Goal: Task Accomplishment & Management: Manage account settings

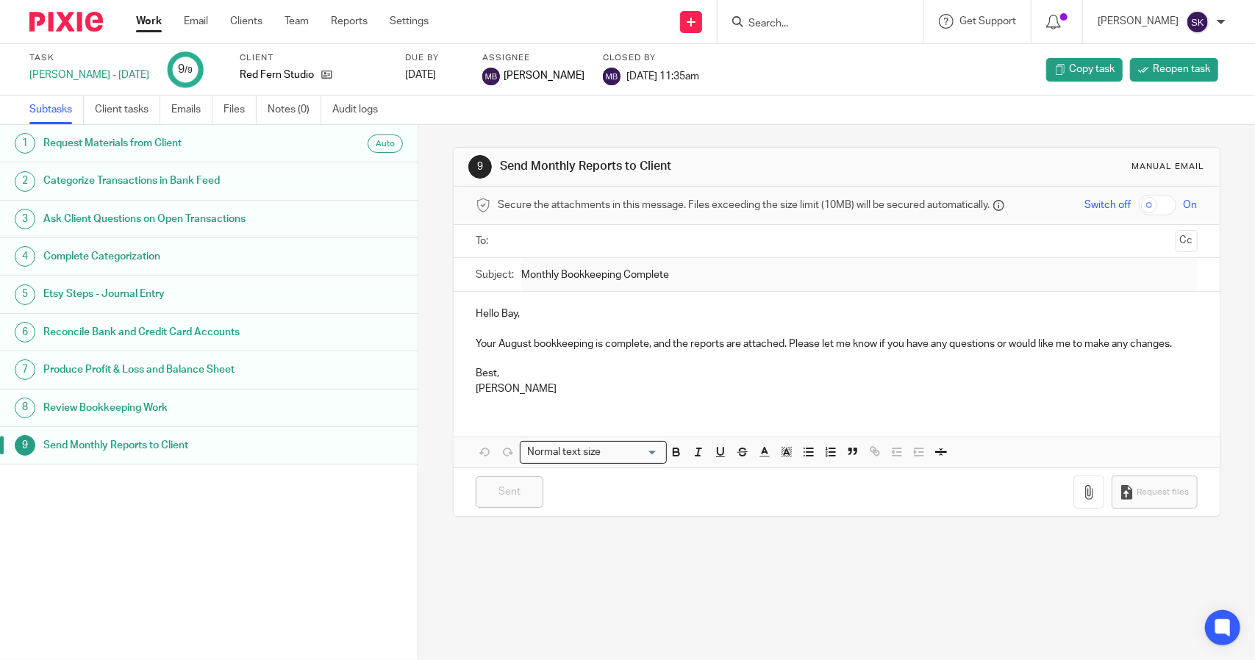
click at [143, 21] on link "Work" at bounding box center [149, 21] width 26 height 15
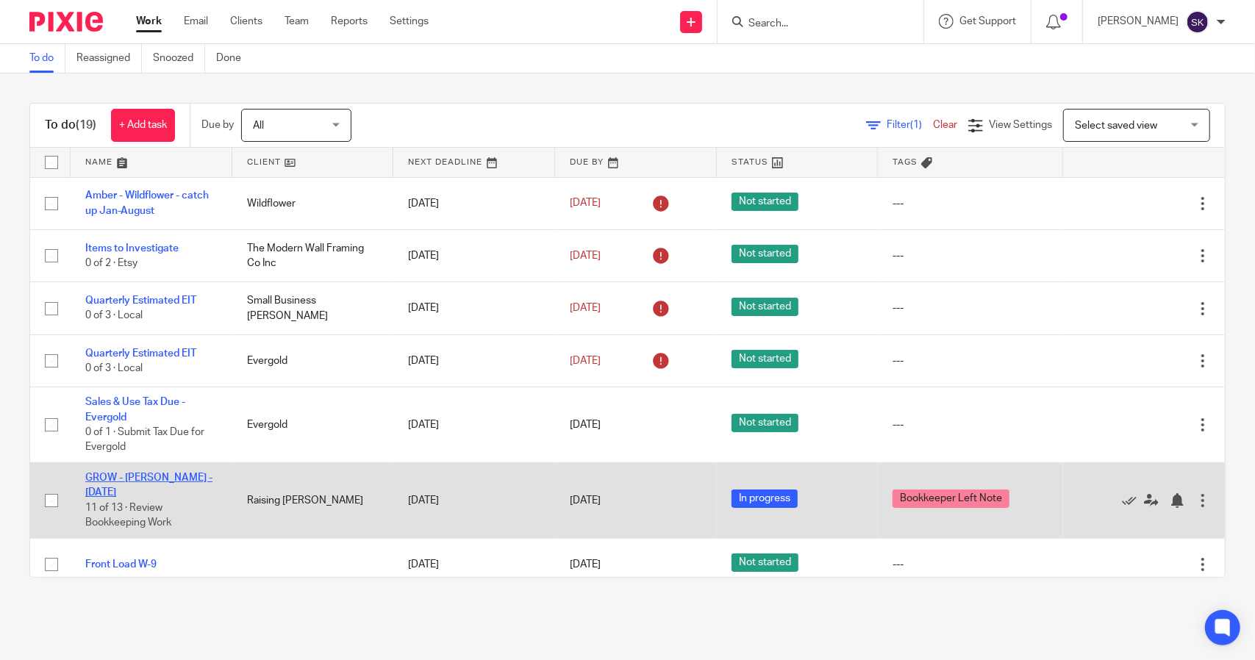
click at [132, 476] on link "GROW - [PERSON_NAME] - [DATE]" at bounding box center [148, 485] width 127 height 25
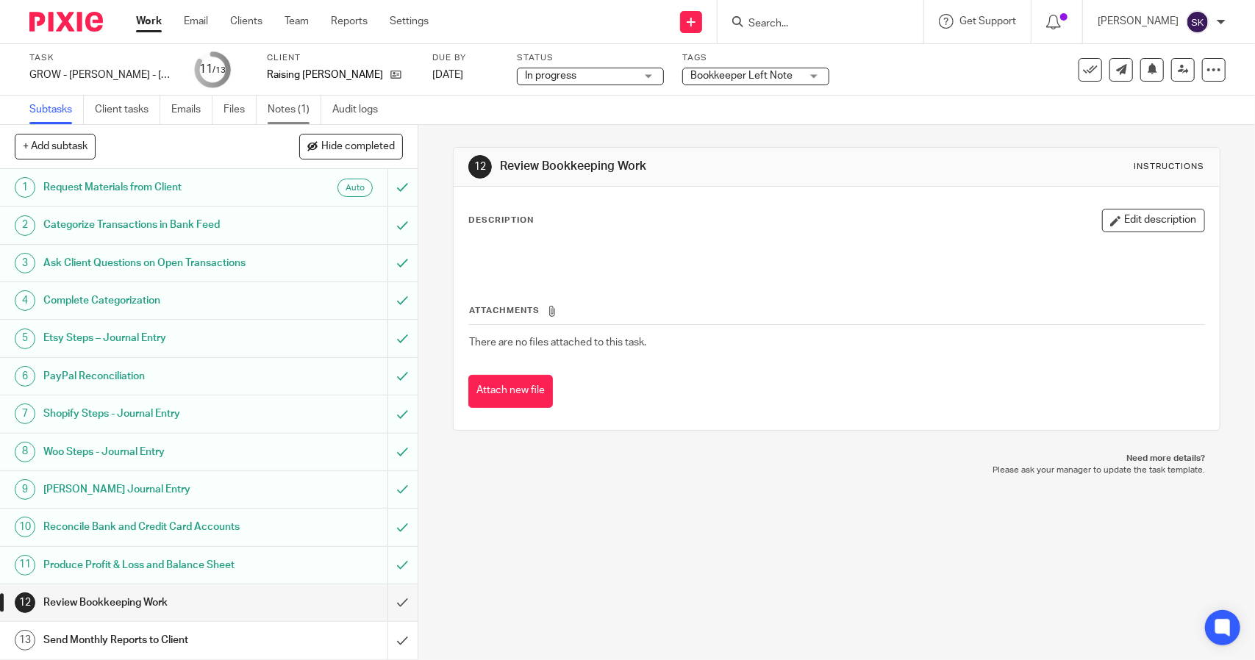
click at [282, 111] on link "Notes (1)" at bounding box center [295, 110] width 54 height 29
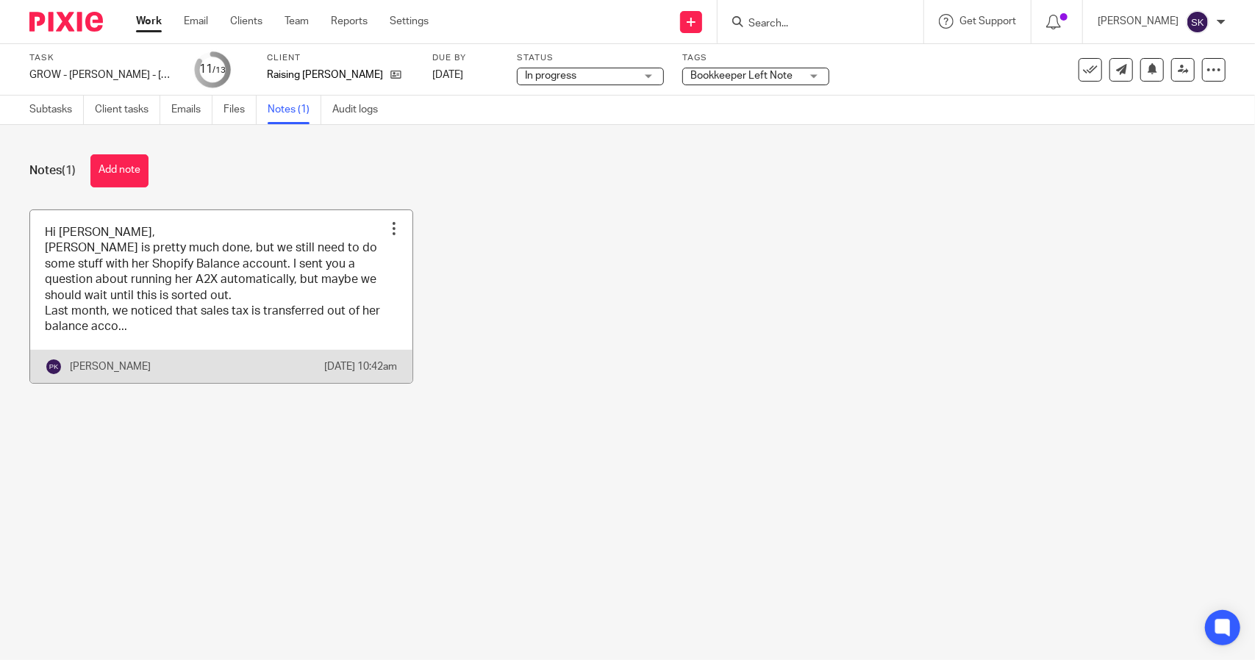
click at [273, 288] on link at bounding box center [221, 296] width 382 height 173
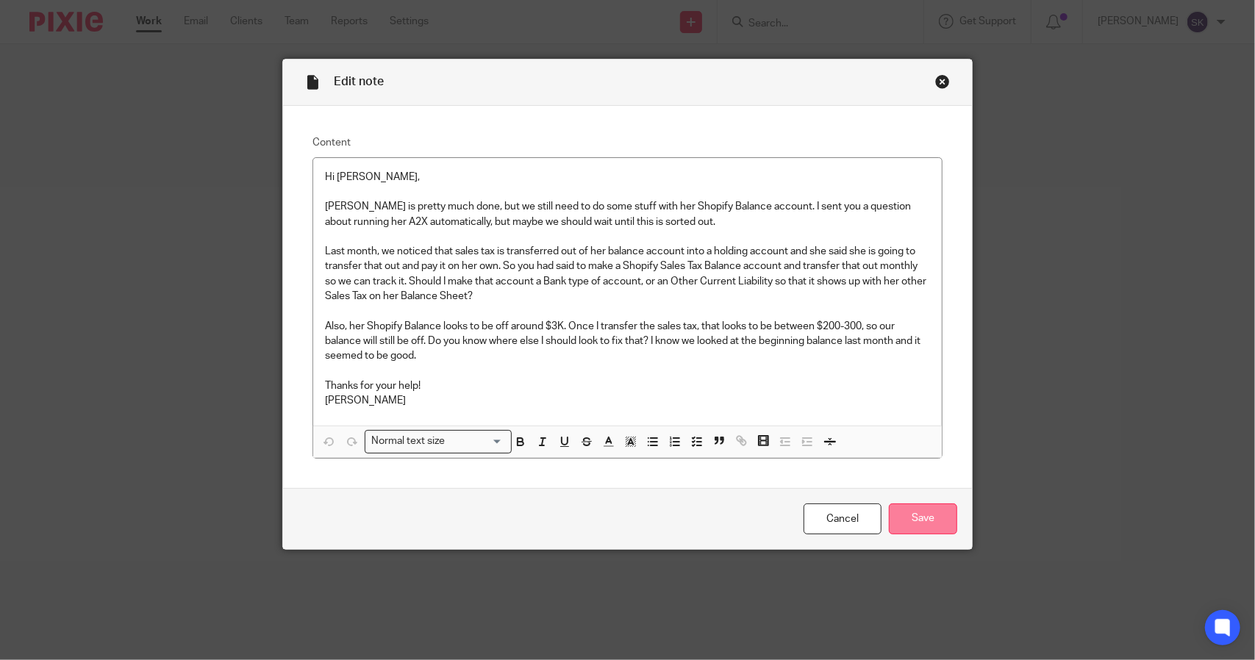
click at [921, 519] on input "Save" at bounding box center [923, 520] width 68 height 32
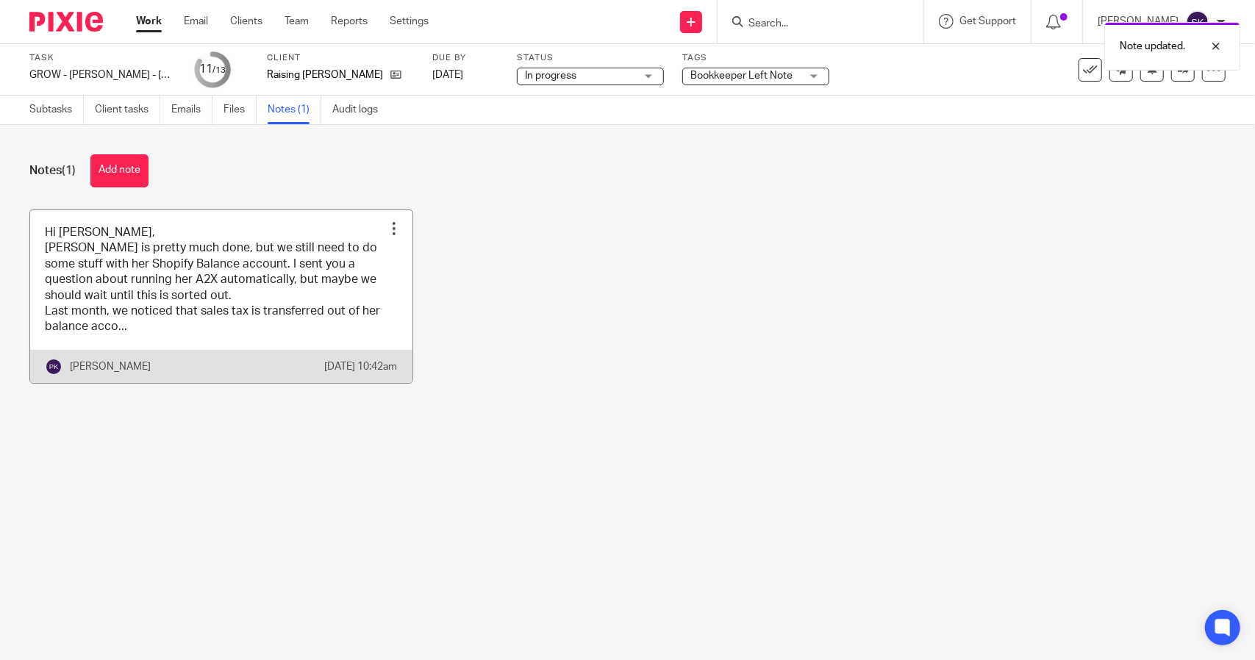
click at [315, 279] on link at bounding box center [221, 296] width 382 height 173
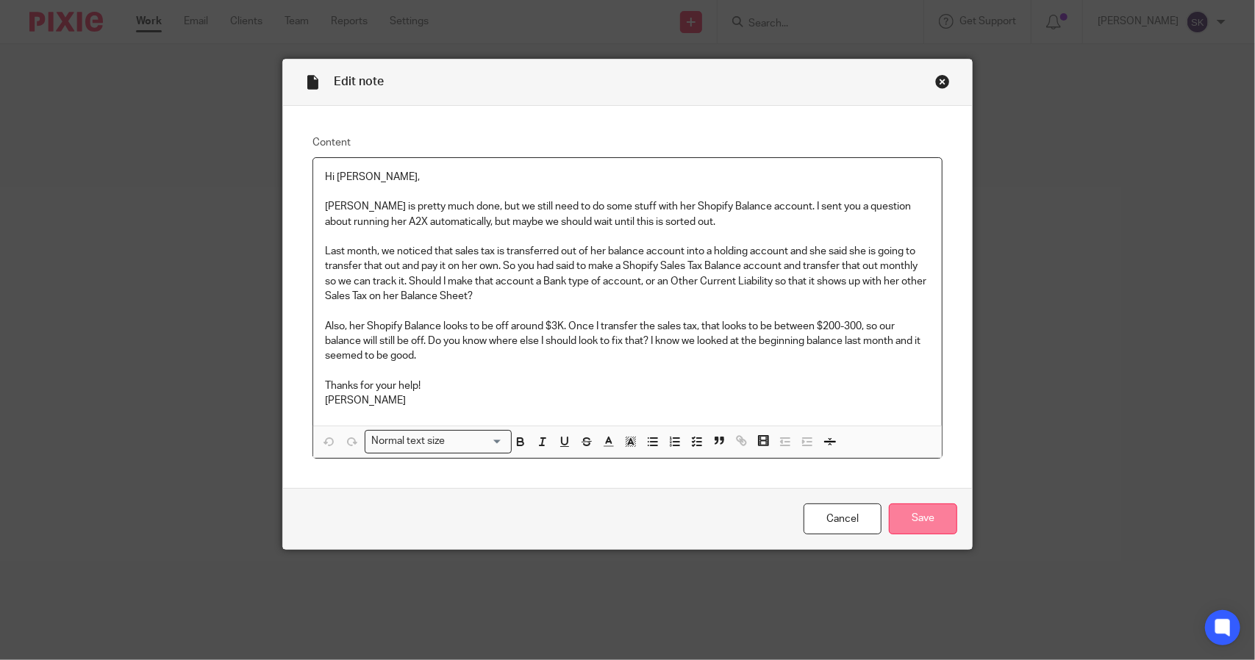
click at [918, 509] on input "Save" at bounding box center [923, 520] width 68 height 32
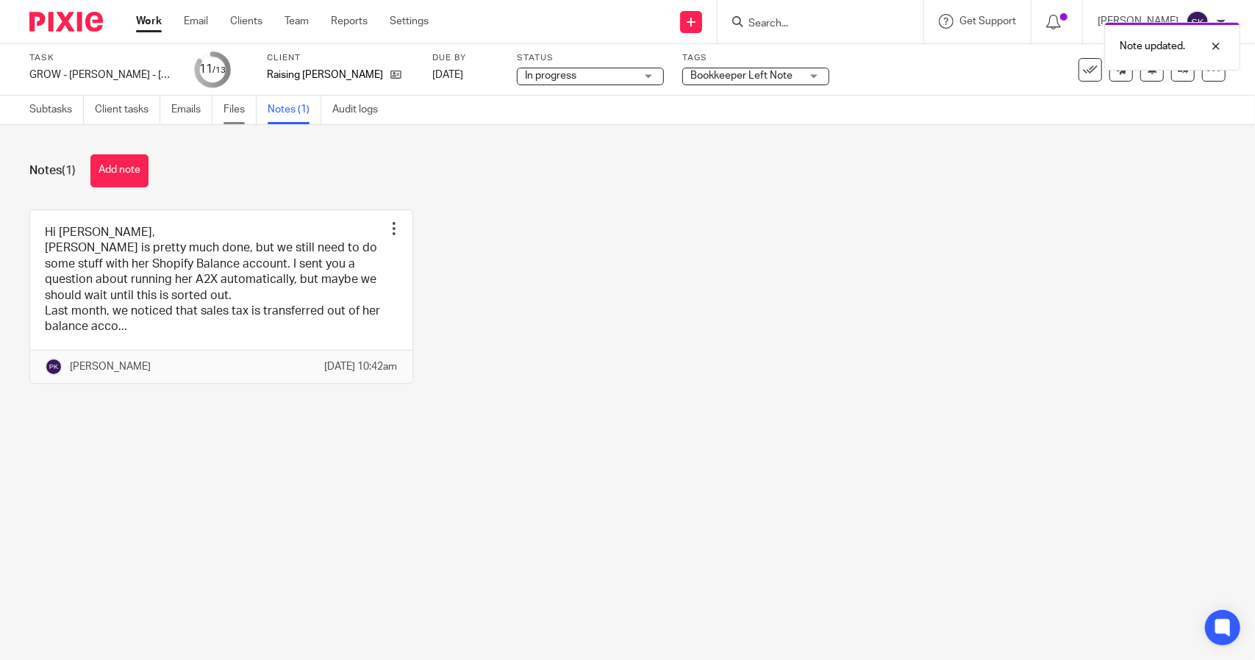
click at [232, 111] on link "Files" at bounding box center [239, 110] width 33 height 29
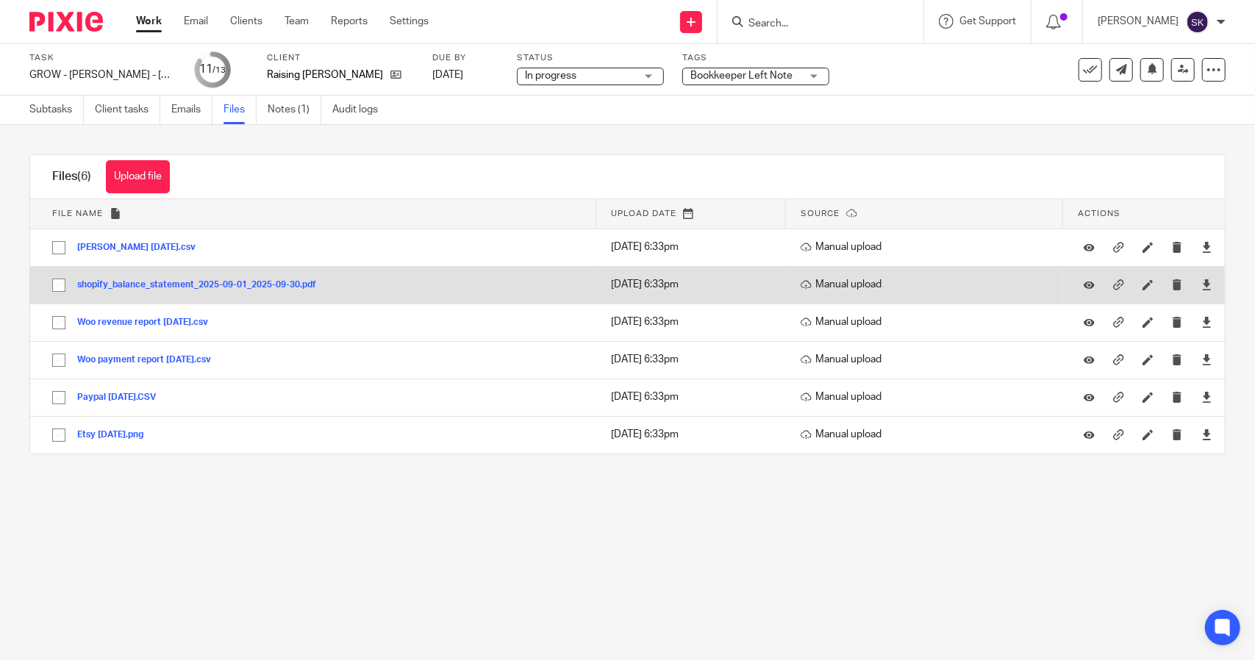
click at [171, 284] on button "shopify_balance_statement_2025-09-01_2025-09-30.pdf" at bounding box center [202, 285] width 250 height 10
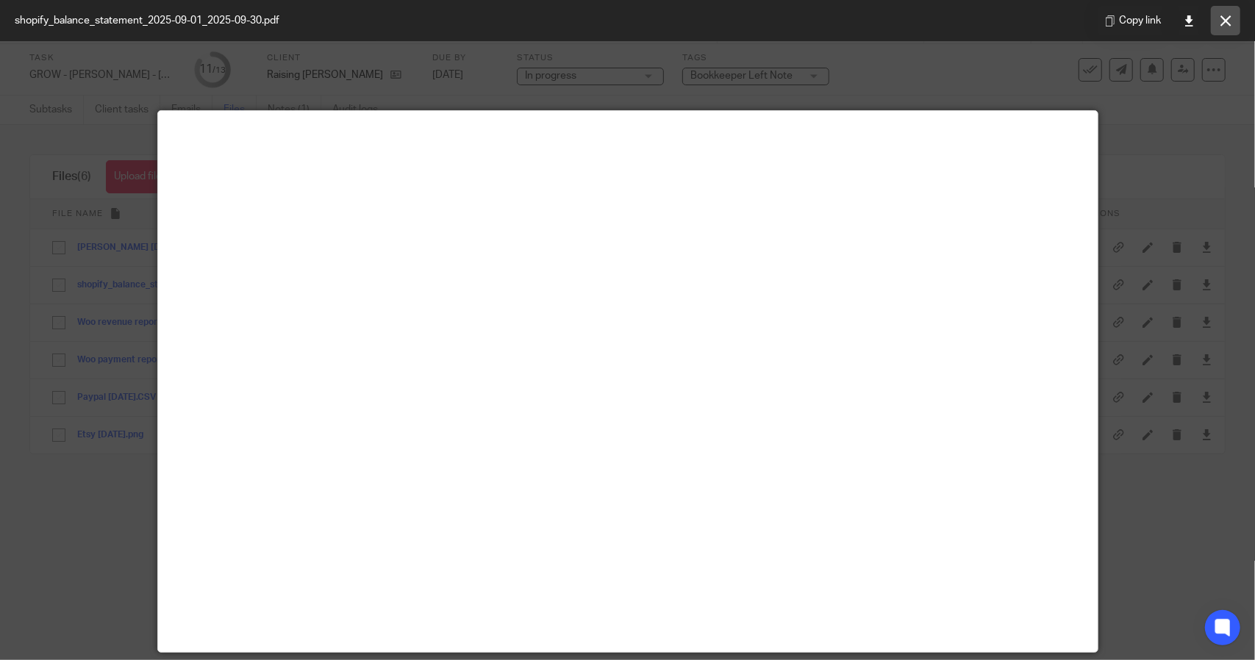
click at [1233, 21] on button at bounding box center [1225, 20] width 29 height 29
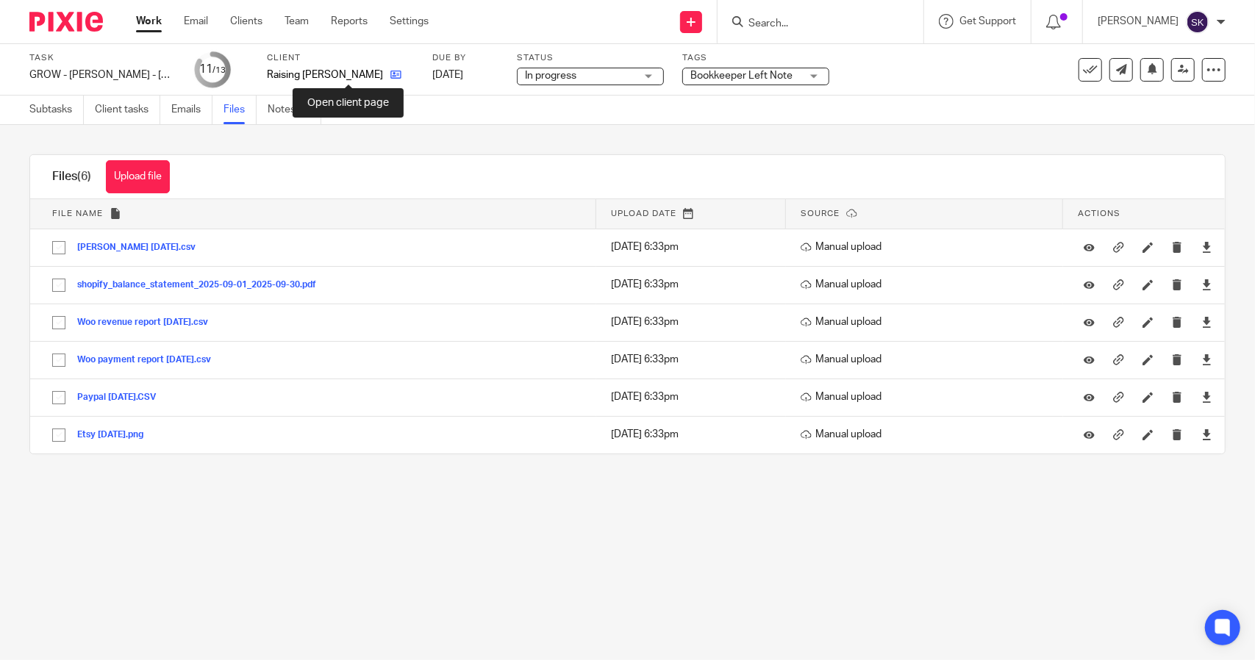
click at [390, 77] on icon at bounding box center [395, 74] width 11 height 11
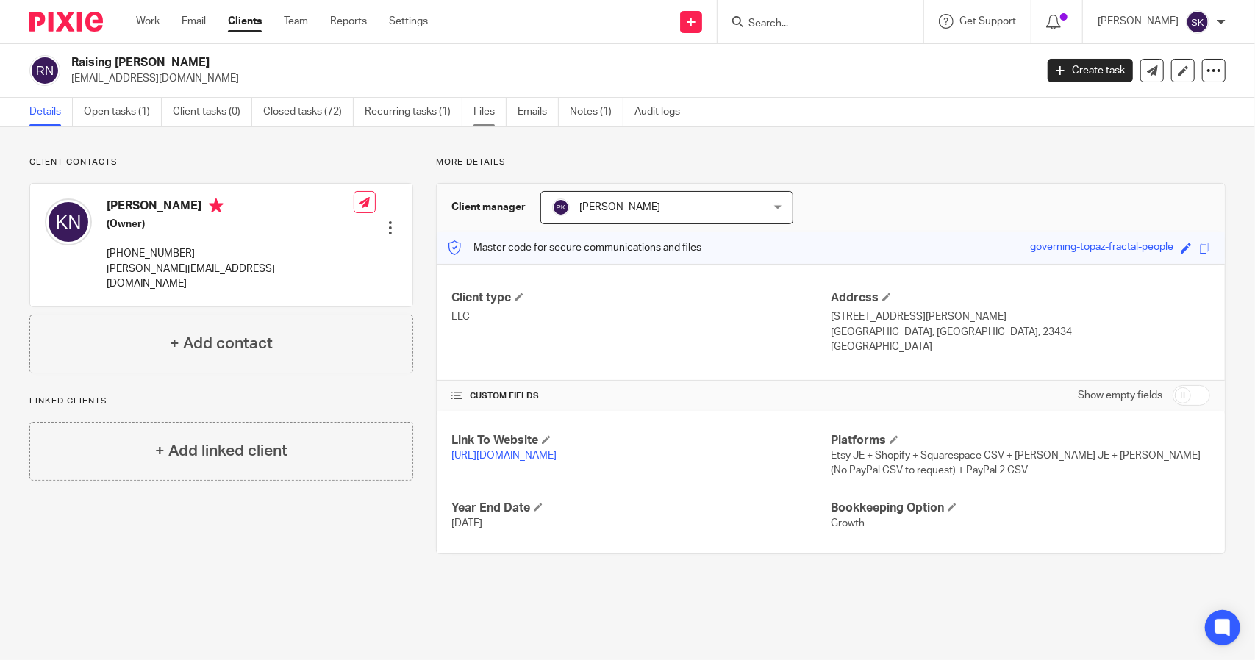
click at [491, 112] on link "Files" at bounding box center [489, 112] width 33 height 29
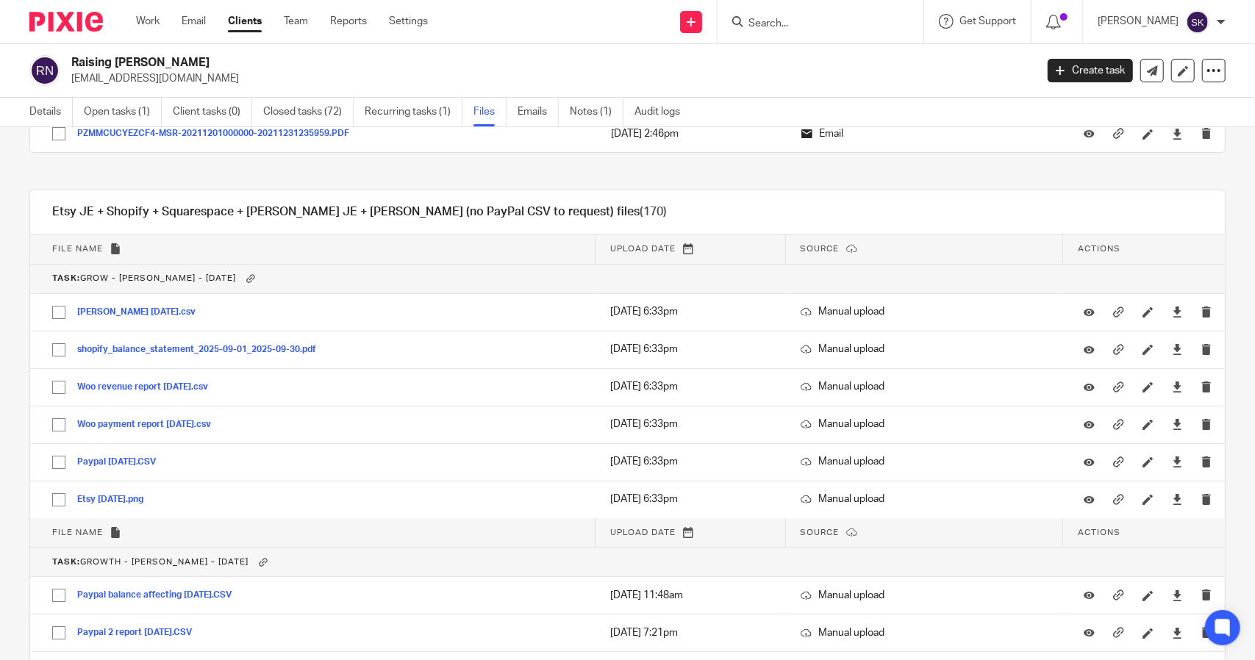
scroll to position [3675, 0]
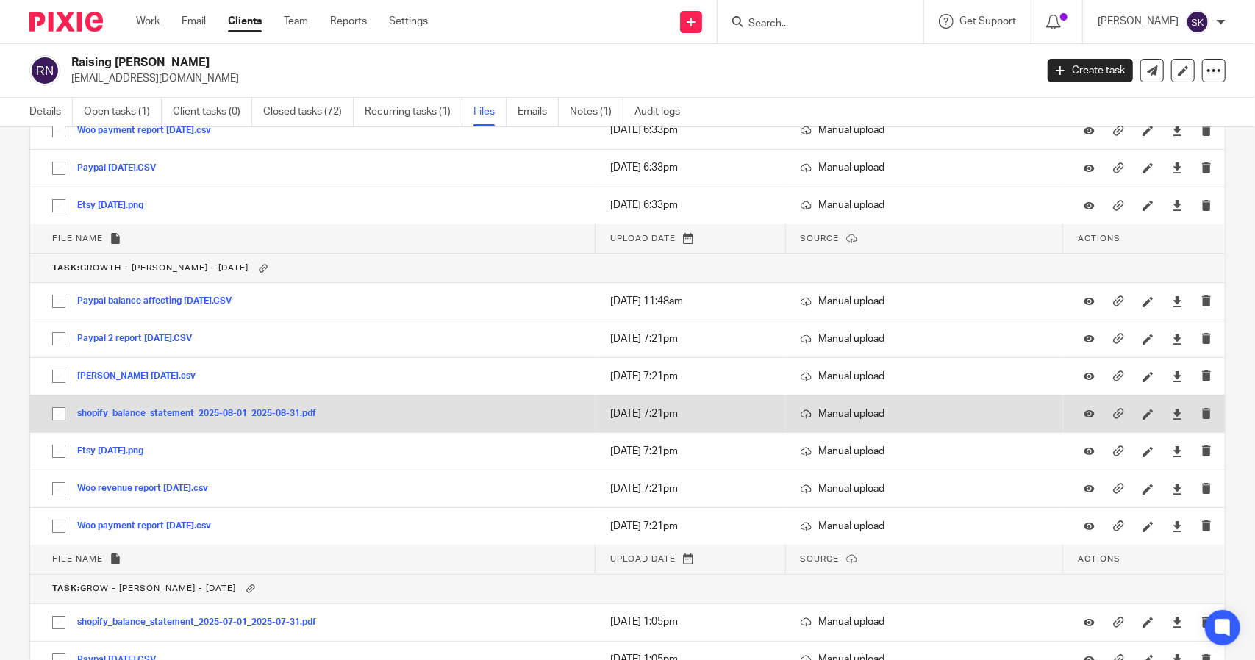
click at [192, 409] on button "shopify_balance_statement_2025-08-01_2025-08-31.pdf" at bounding box center [202, 414] width 250 height 10
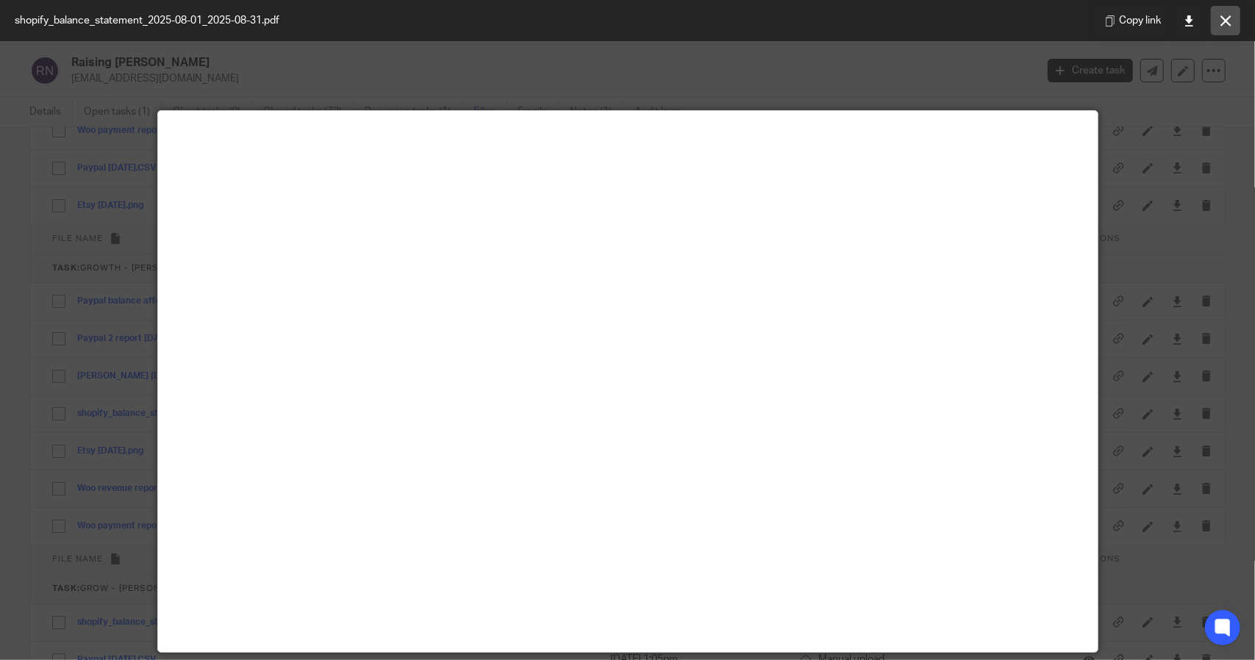
click at [1225, 21] on icon at bounding box center [1225, 20] width 11 height 11
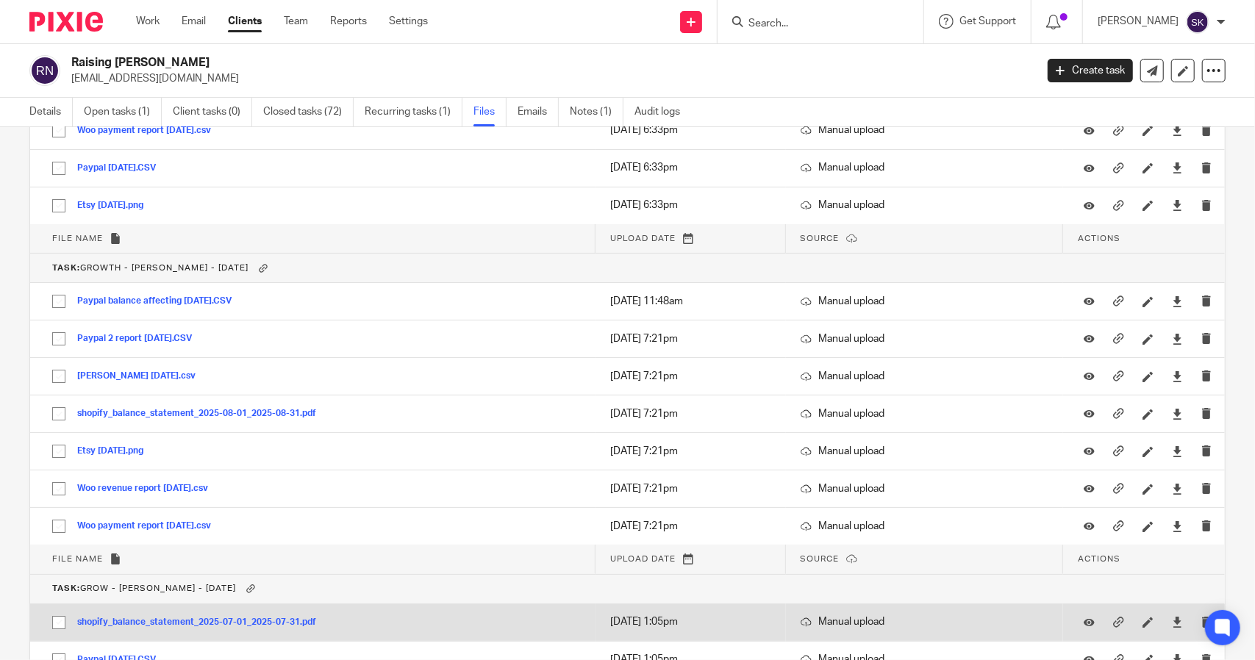
click at [251, 617] on button "shopify_balance_statement_2025-07-01_2025-07-31.pdf" at bounding box center [202, 622] width 250 height 10
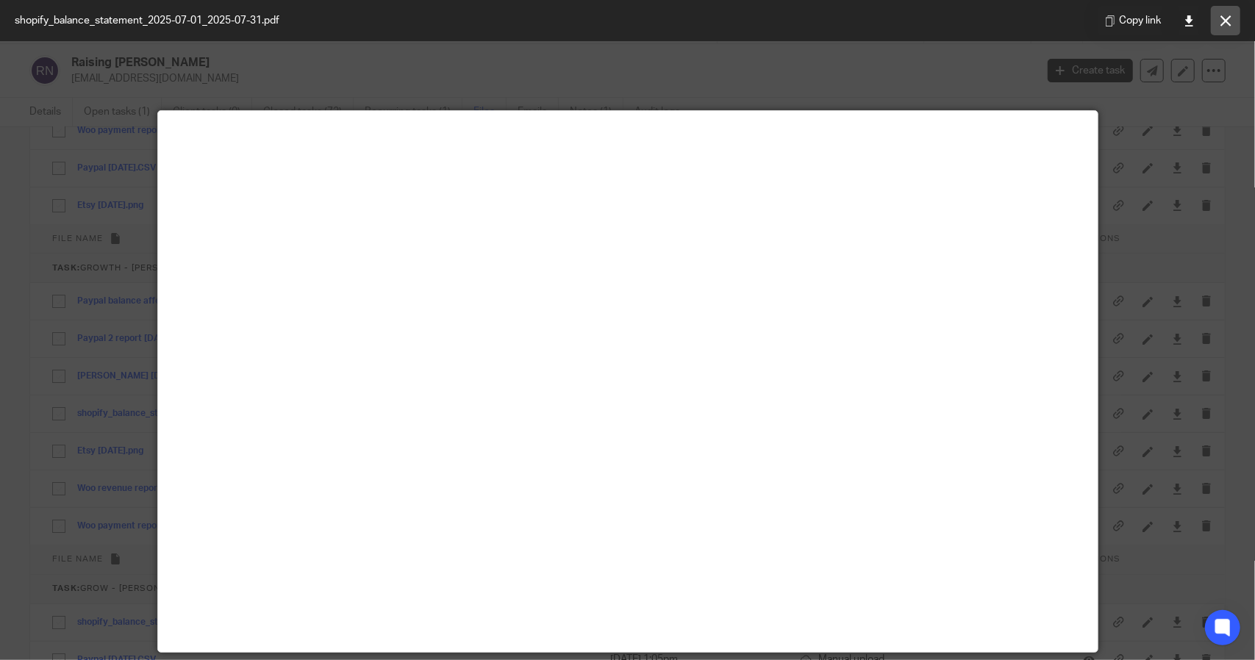
click at [1222, 12] on button at bounding box center [1225, 20] width 29 height 29
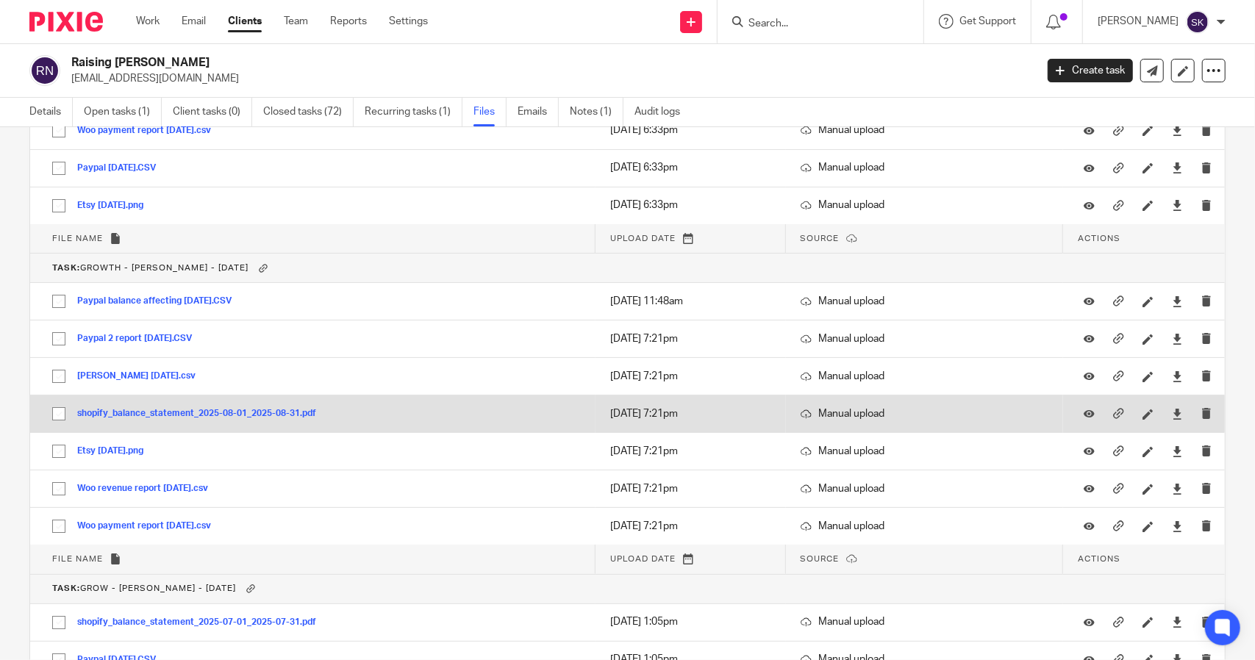
click at [155, 409] on button "shopify_balance_statement_2025-08-01_2025-08-31.pdf" at bounding box center [202, 414] width 250 height 10
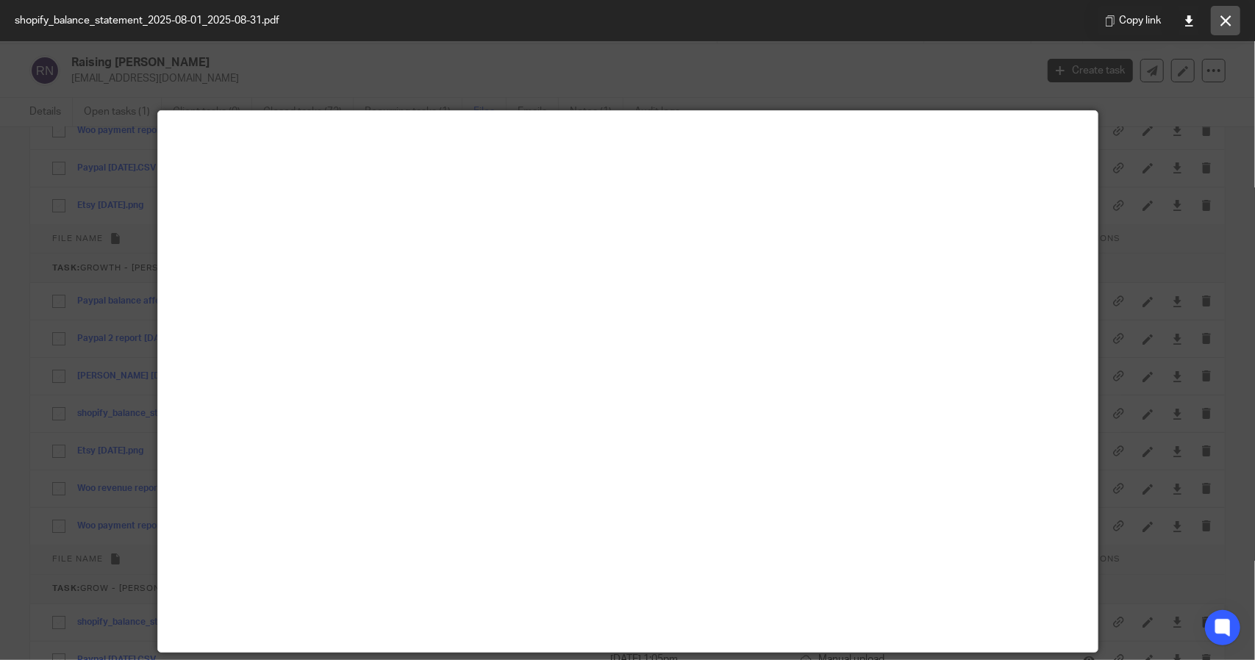
click at [1225, 24] on icon at bounding box center [1225, 20] width 11 height 11
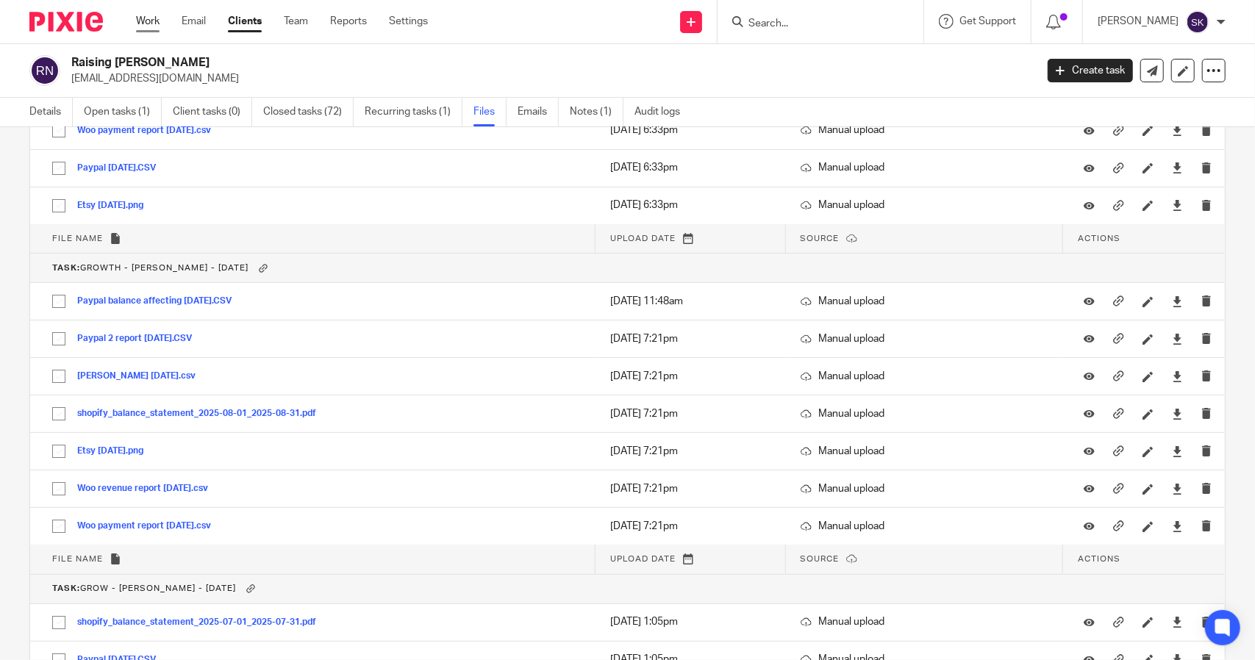
click at [142, 17] on link "Work" at bounding box center [148, 21] width 24 height 15
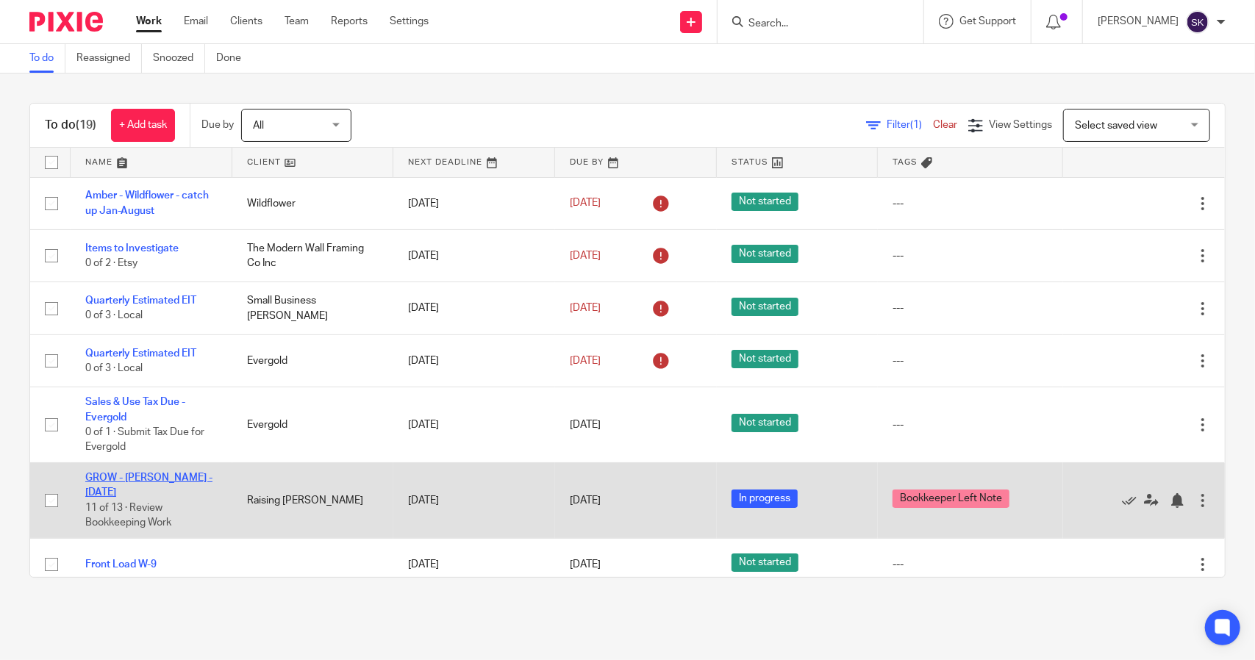
click at [160, 477] on link "GROW - [PERSON_NAME] - [DATE]" at bounding box center [148, 485] width 127 height 25
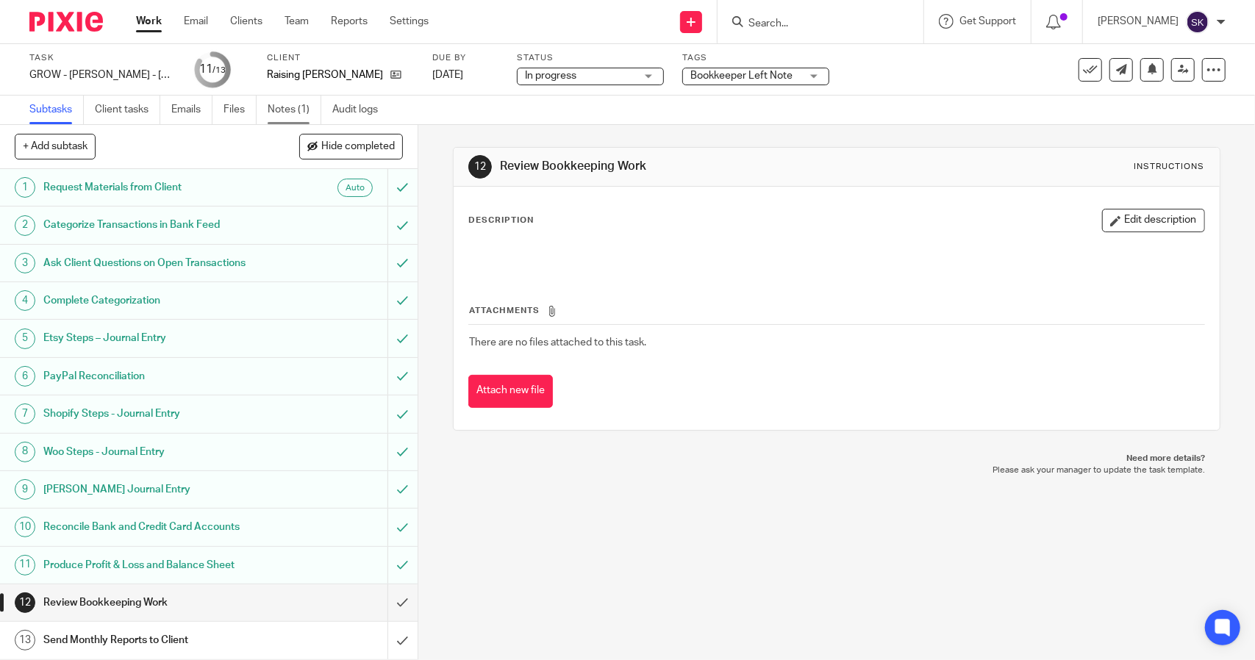
click at [287, 114] on link "Notes (1)" at bounding box center [295, 110] width 54 height 29
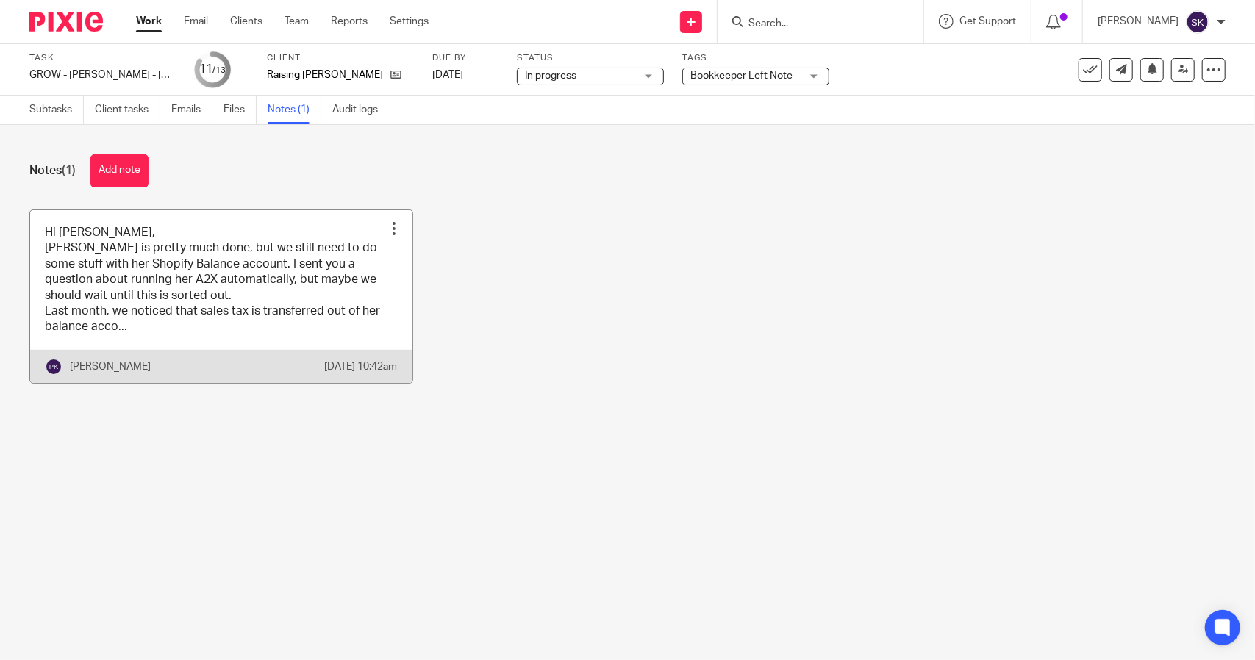
click at [231, 305] on link at bounding box center [221, 296] width 382 height 173
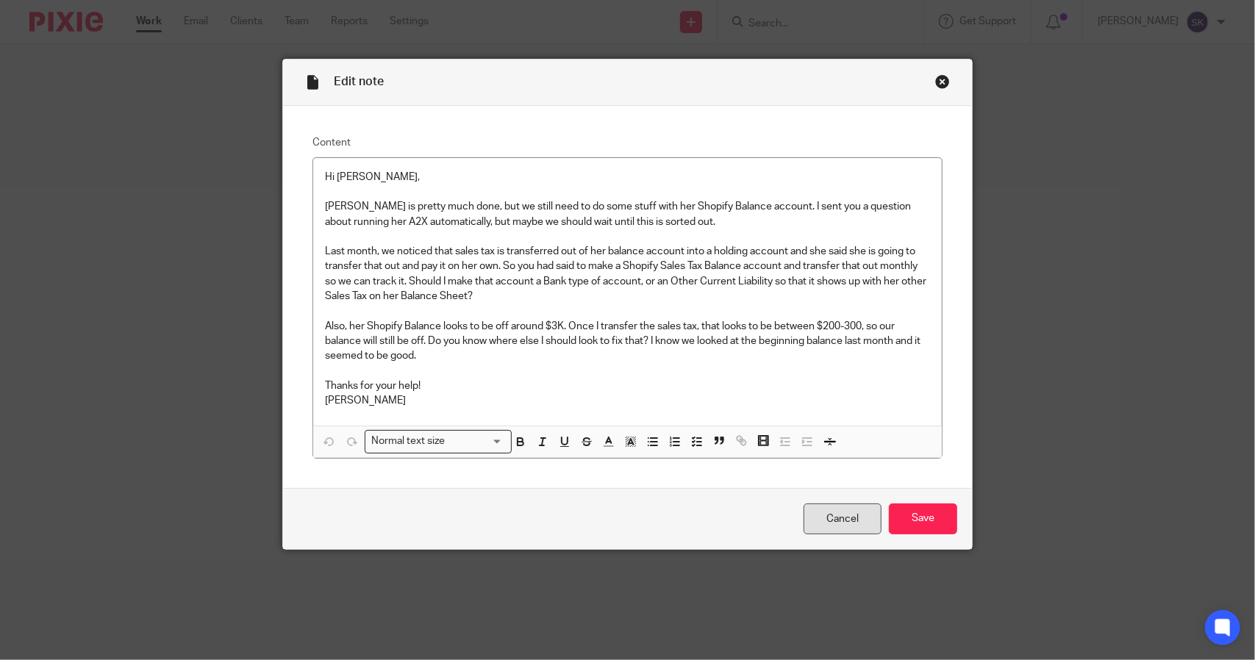
click at [848, 520] on link "Cancel" at bounding box center [842, 520] width 78 height 32
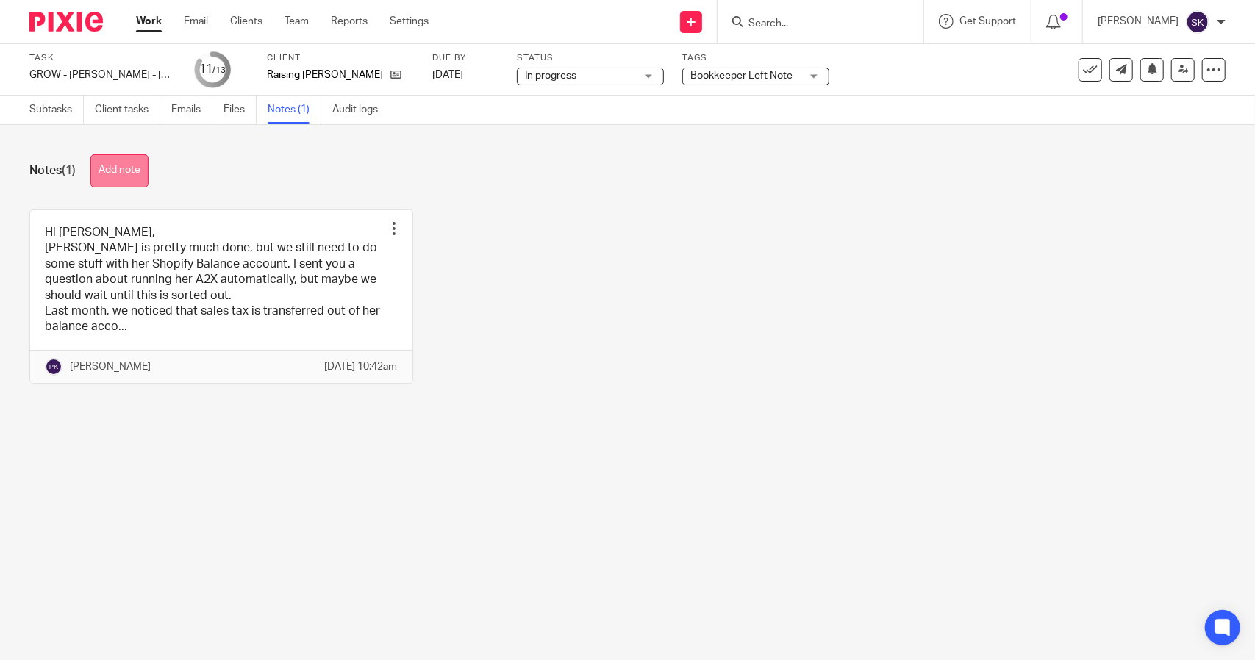
click at [137, 168] on button "Add note" at bounding box center [119, 170] width 58 height 33
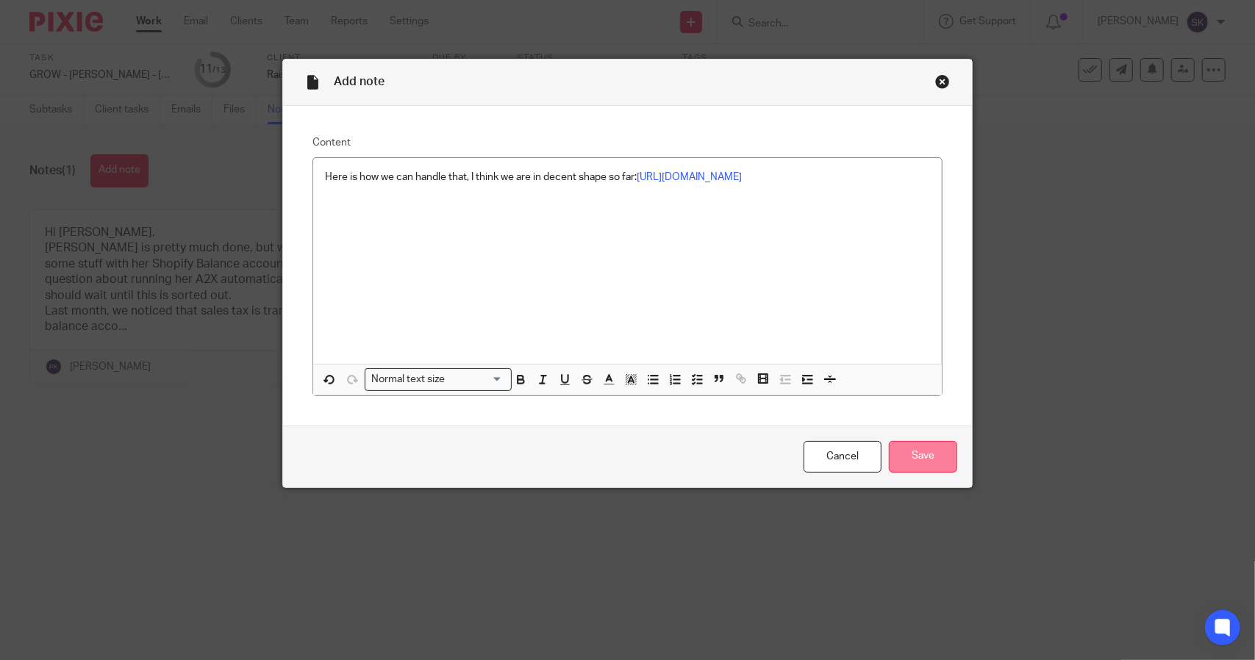
click at [910, 461] on input "Save" at bounding box center [923, 457] width 68 height 32
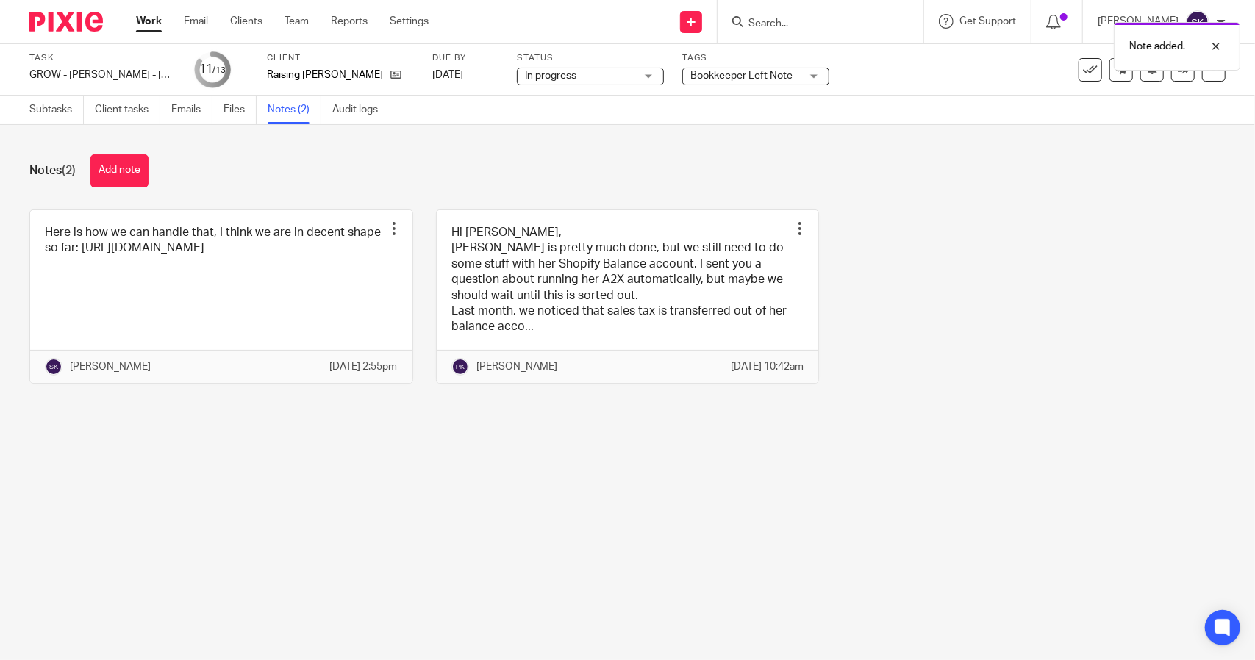
click at [781, 80] on span "Bookkeeper Left Note" at bounding box center [741, 76] width 102 height 10
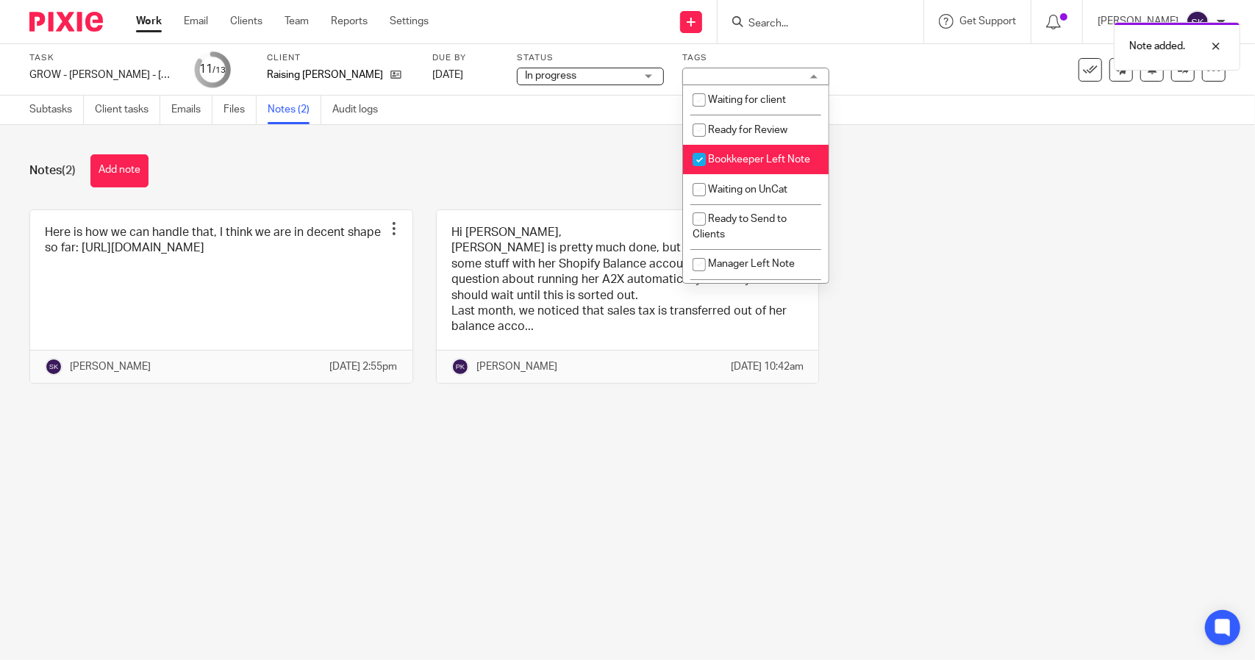
click at [702, 161] on input "checkbox" at bounding box center [699, 160] width 28 height 28
checkbox input "false"
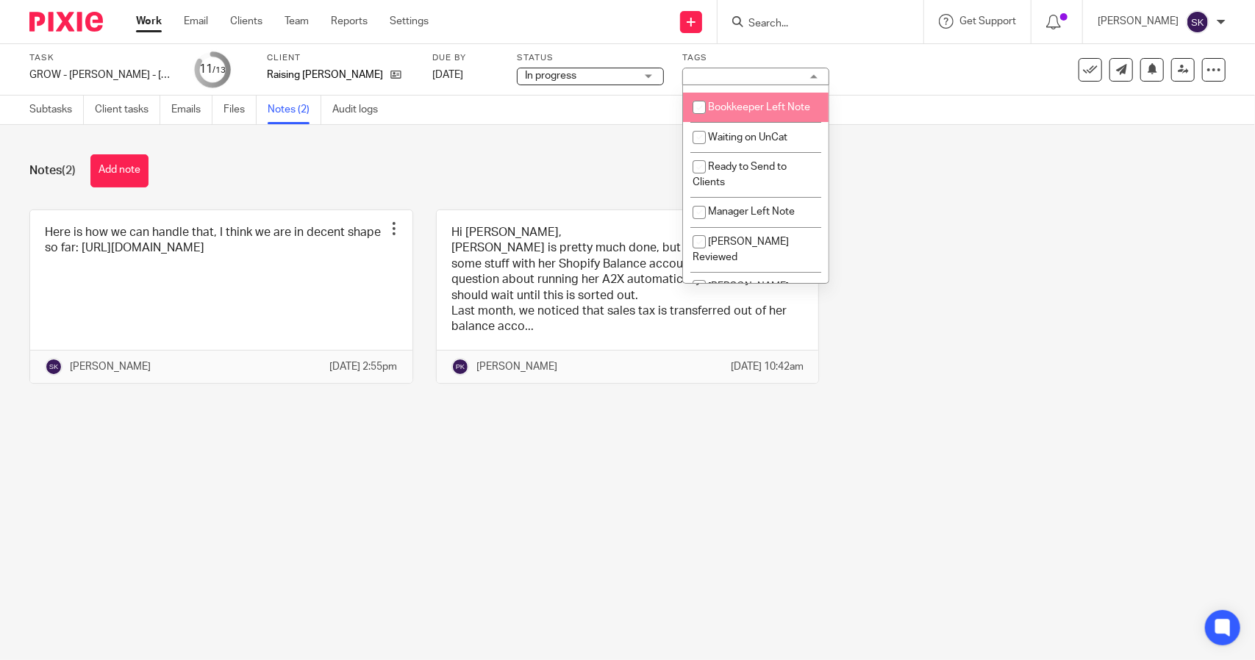
scroll to position [55, 0]
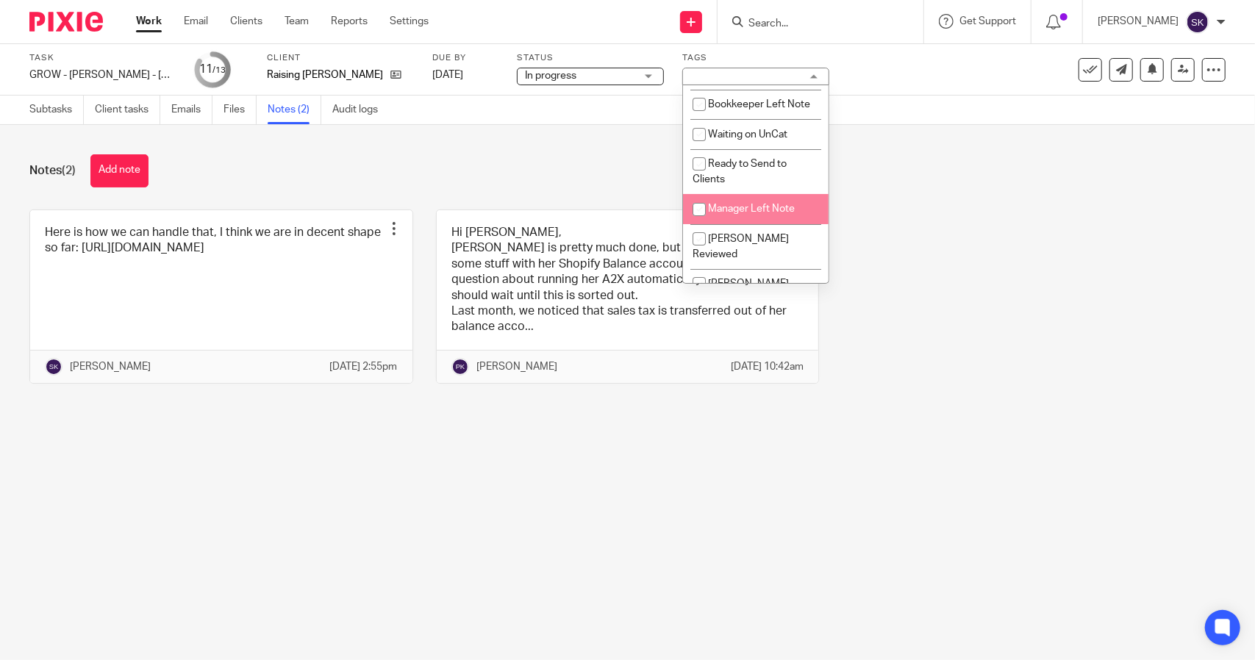
click at [699, 223] on input "checkbox" at bounding box center [699, 210] width 28 height 28
checkbox input "true"
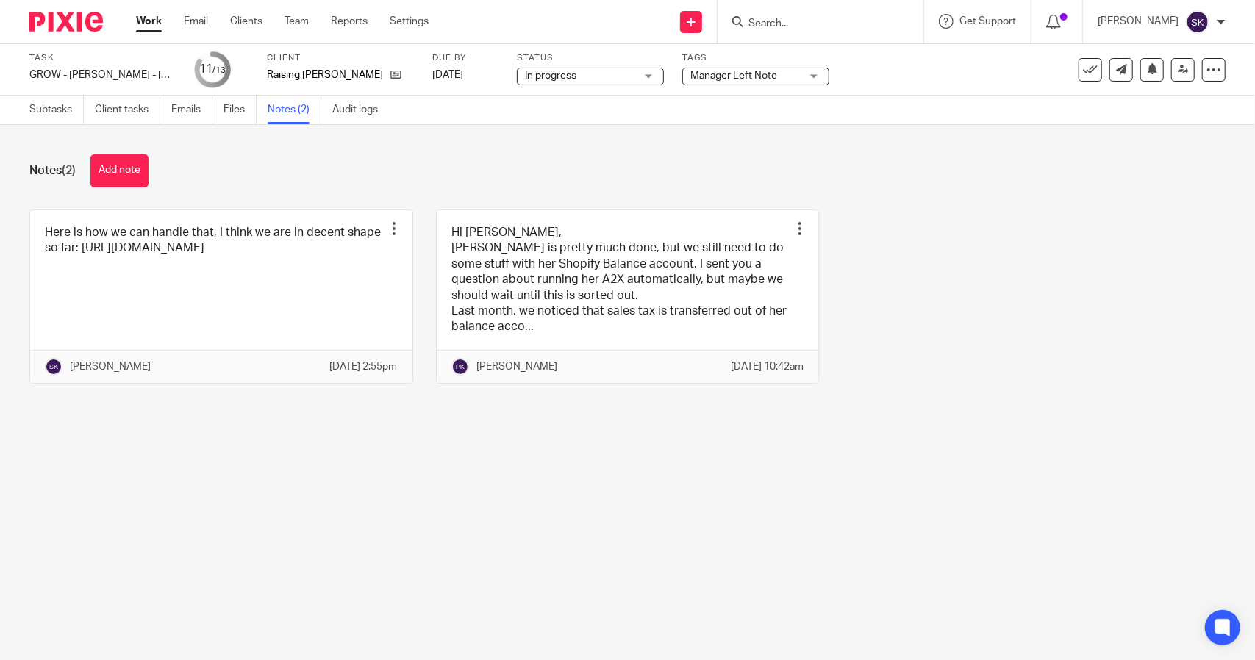
click at [924, 76] on div "Task GROW - [PERSON_NAME] - [DATE] Save GROW - [PERSON_NAME] - [DATE] 11 /13 Cl…" at bounding box center [527, 69] width 997 height 35
click at [1171, 76] on link at bounding box center [1183, 70] width 24 height 24
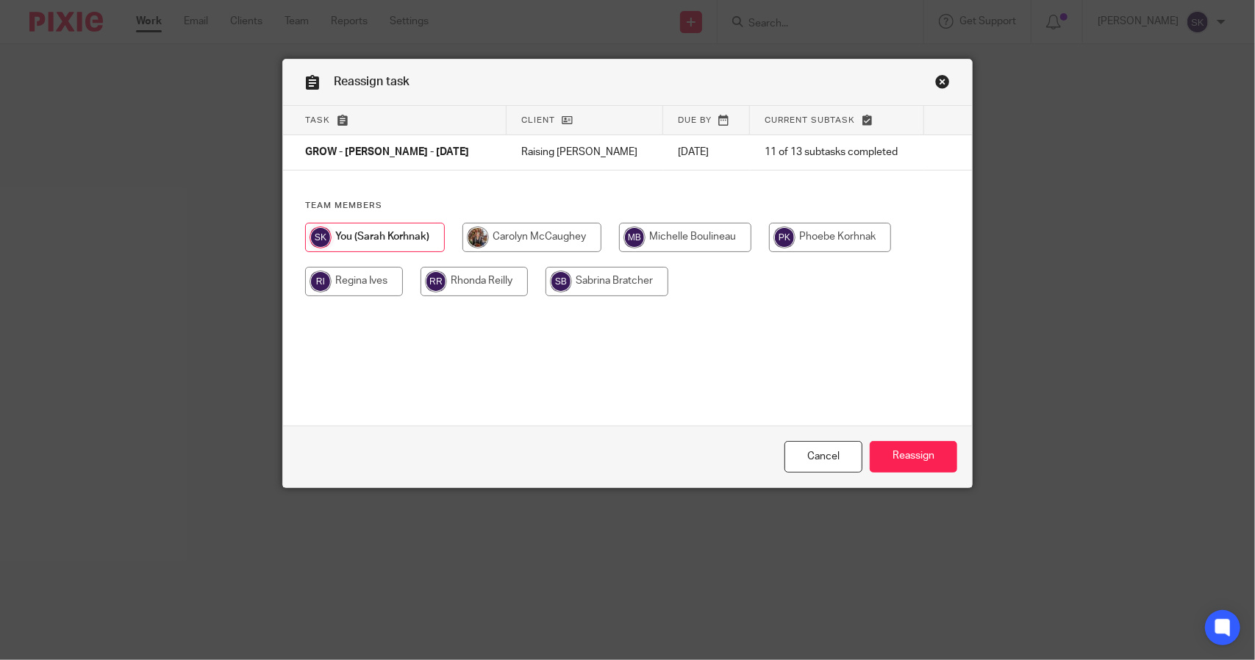
click at [825, 236] on input "radio" at bounding box center [830, 237] width 122 height 29
radio input "true"
click at [916, 458] on input "Reassign" at bounding box center [913, 457] width 87 height 32
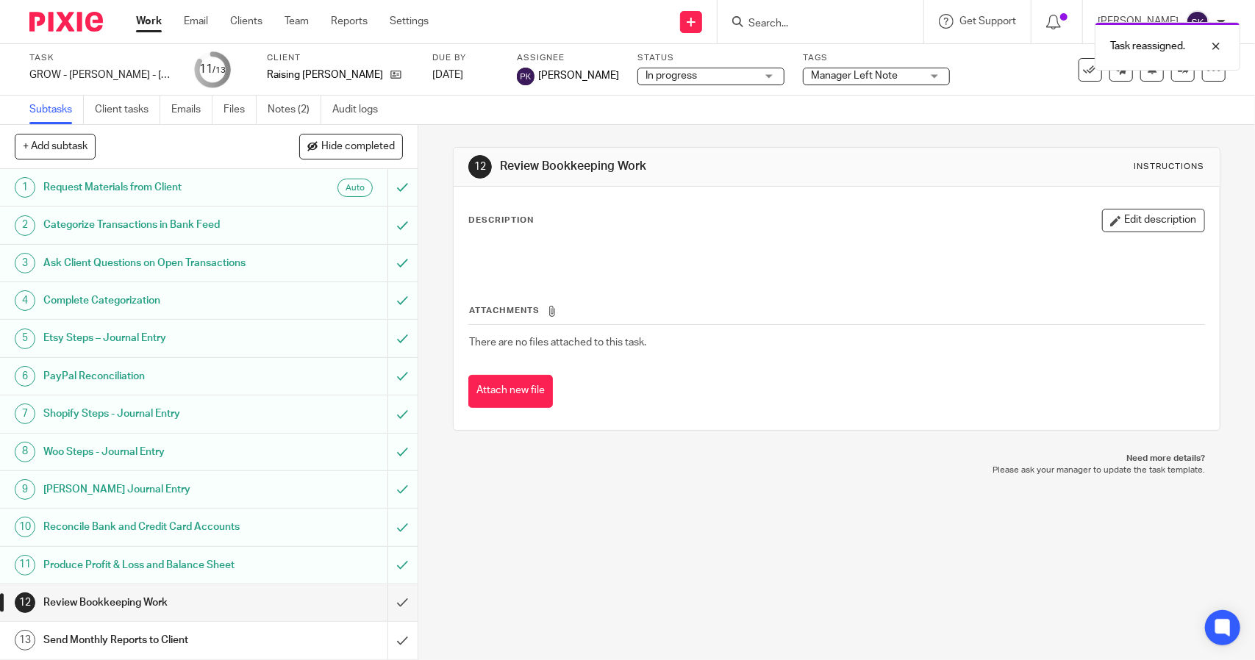
click at [143, 19] on link "Work" at bounding box center [149, 21] width 26 height 15
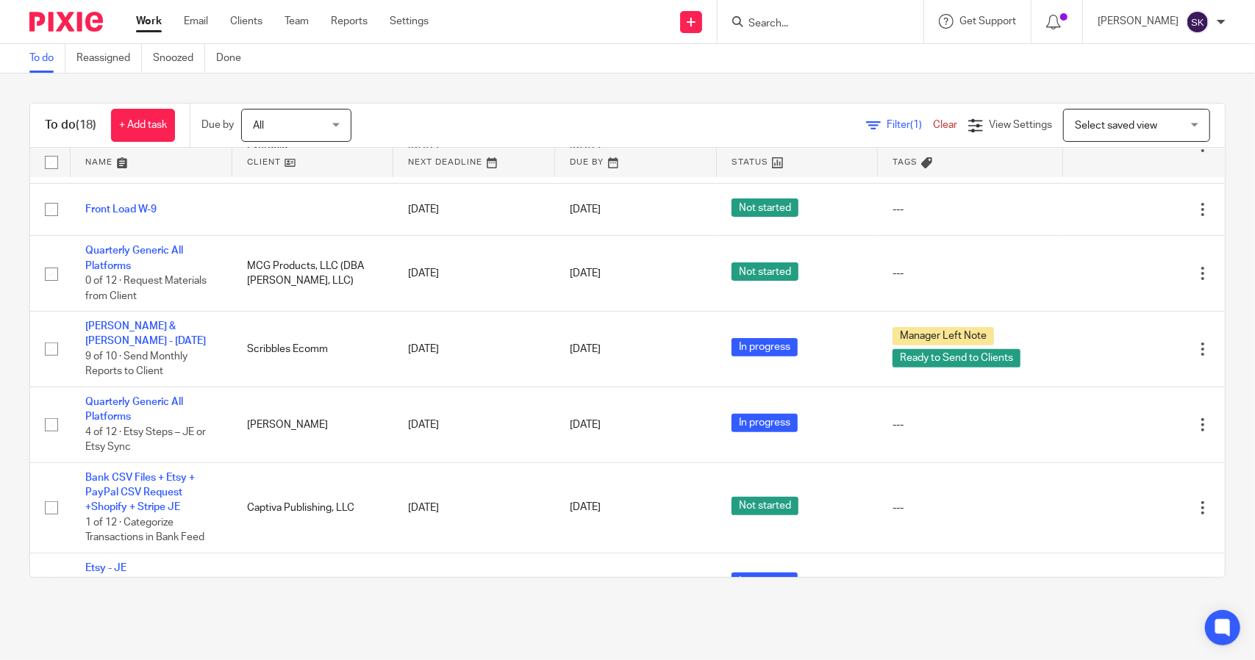
scroll to position [285, 0]
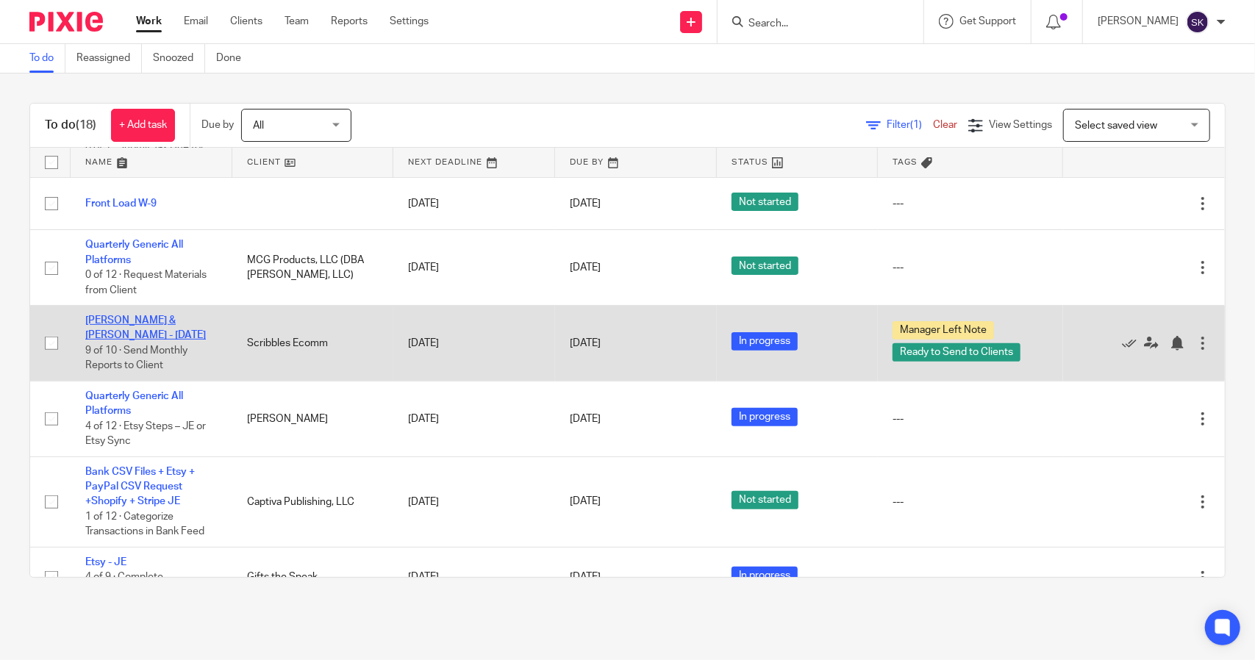
click at [148, 317] on link "[PERSON_NAME] & [PERSON_NAME] - [DATE]" at bounding box center [145, 327] width 121 height 25
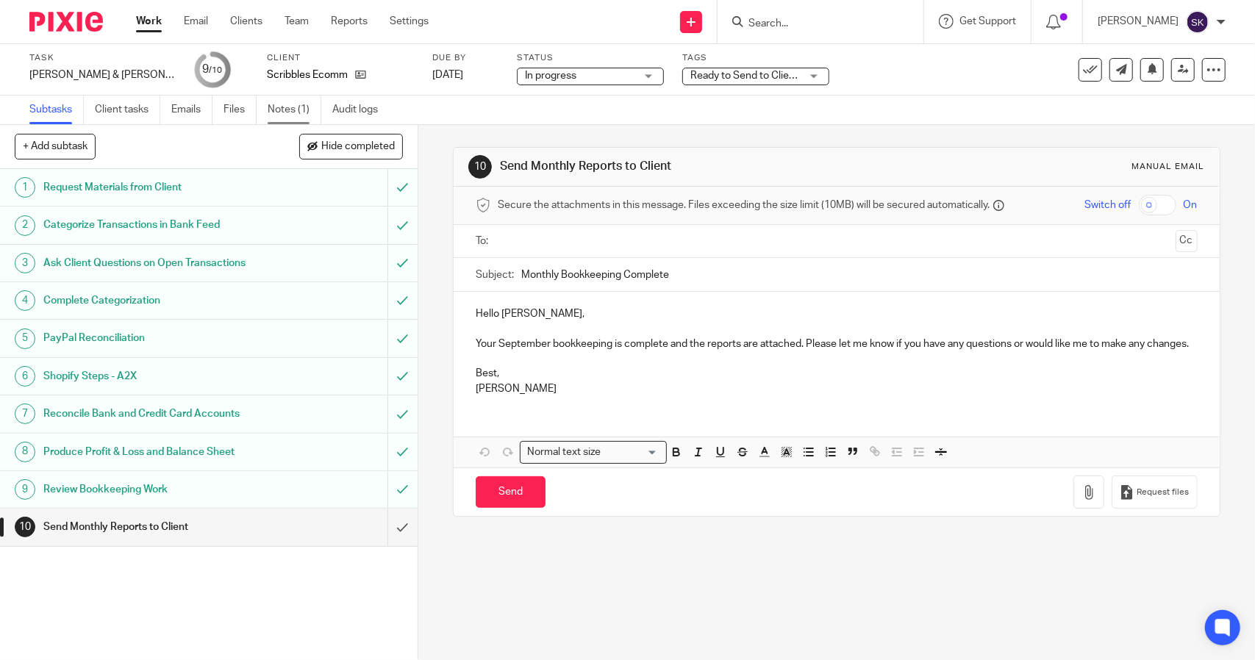
click at [292, 106] on link "Notes (1)" at bounding box center [295, 110] width 54 height 29
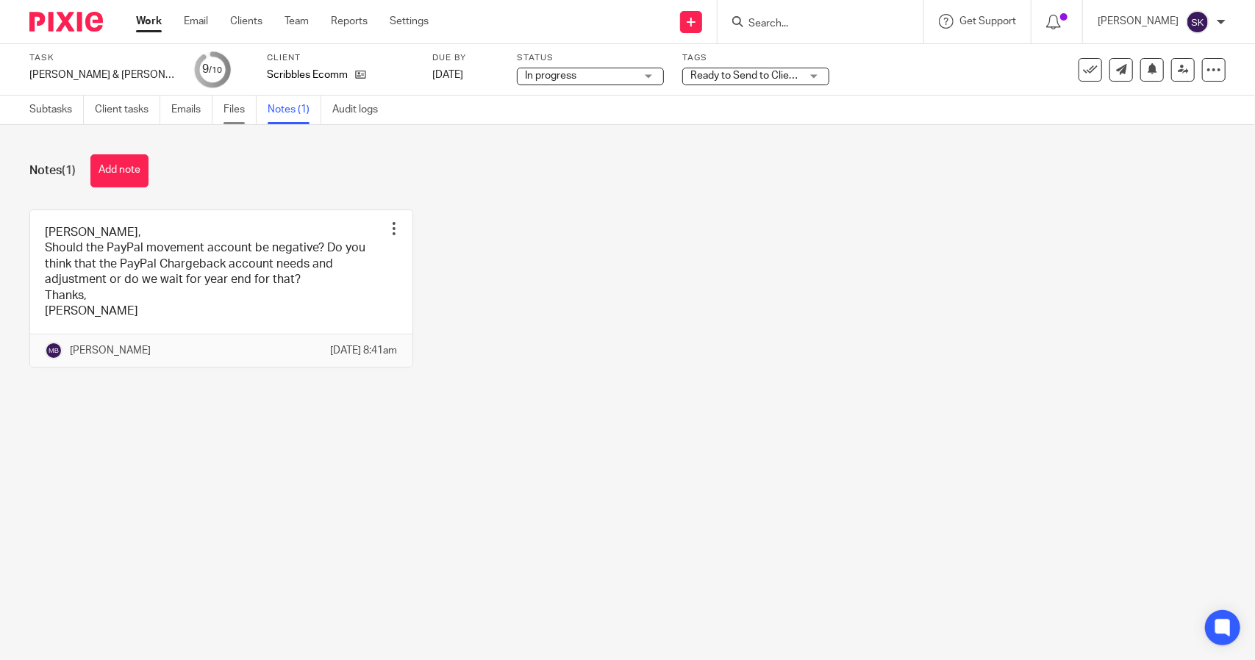
click at [238, 111] on link "Files" at bounding box center [239, 110] width 33 height 29
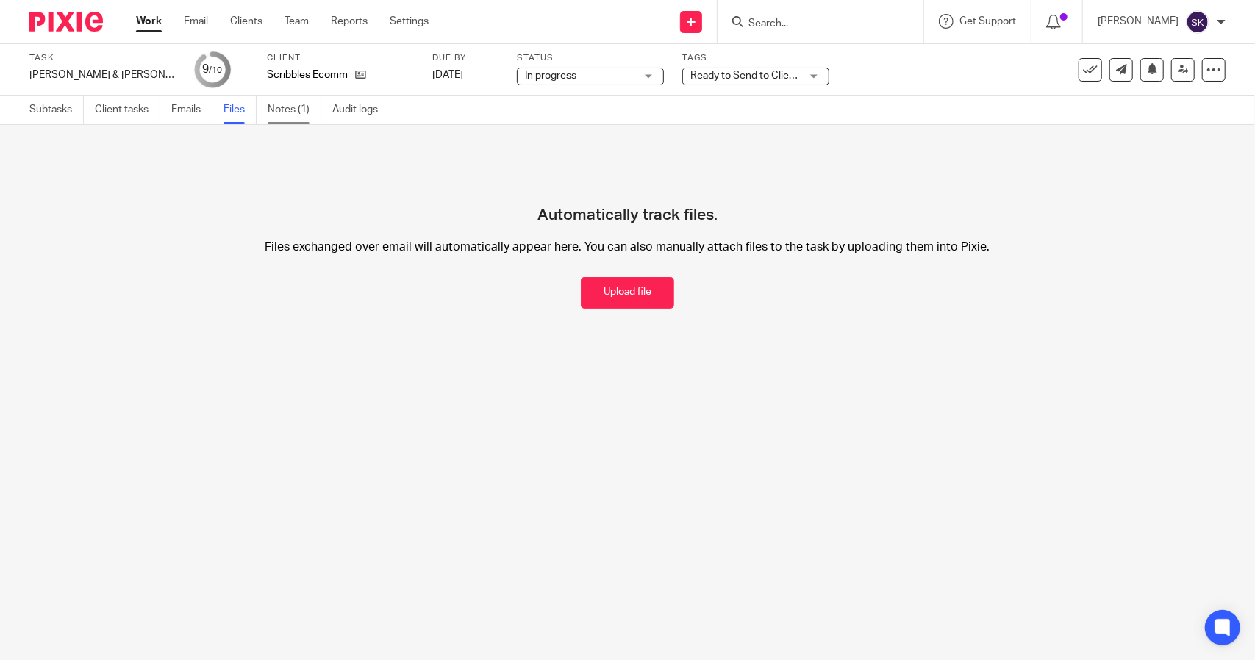
click at [282, 111] on link "Notes (1)" at bounding box center [295, 110] width 54 height 29
